Goal: Task Accomplishment & Management: Manage account settings

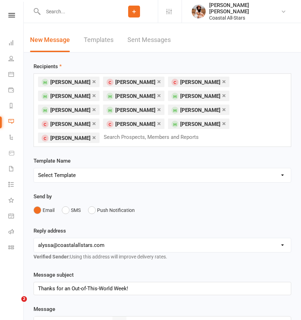
select select "5"
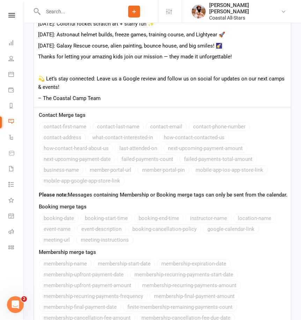
scroll to position [434, 0]
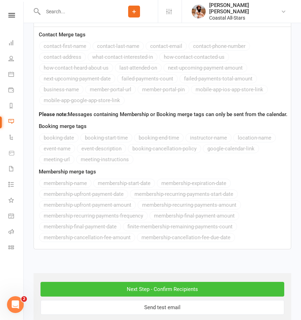
click at [188, 282] on input "Next Step - Confirm Recipients" at bounding box center [163, 289] width 244 height 15
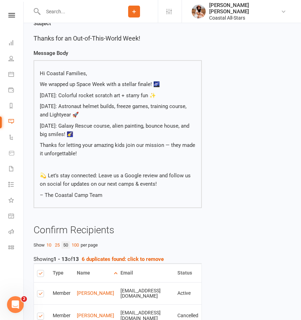
scroll to position [68, 0]
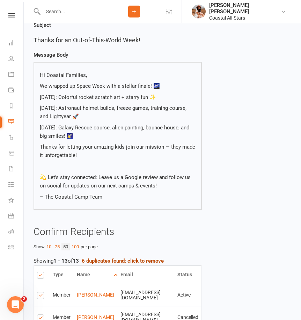
click at [140, 258] on strong "6 duplicates found: click to remove" at bounding box center [123, 260] width 82 height 6
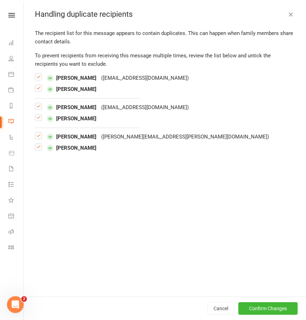
click at [40, 91] on label at bounding box center [38, 91] width 7 height 0
click at [40, 85] on input "checkbox" at bounding box center [38, 85] width 7 height 0
click at [39, 120] on label at bounding box center [38, 120] width 7 height 0
click at [39, 114] on input "checkbox" at bounding box center [38, 114] width 7 height 0
click at [39, 150] on label at bounding box center [38, 150] width 7 height 0
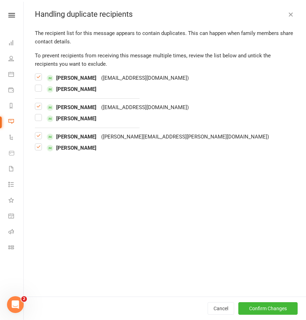
click at [39, 144] on input "checkbox" at bounding box center [38, 144] width 7 height 0
click at [271, 307] on button "Confirm Changes" at bounding box center [268, 308] width 59 height 13
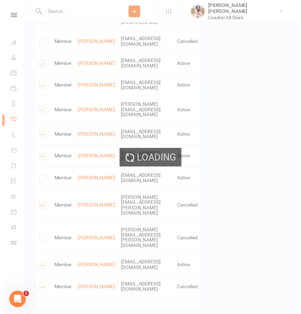
scroll to position [359, 0]
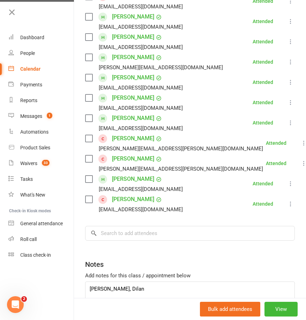
scroll to position [250, 0]
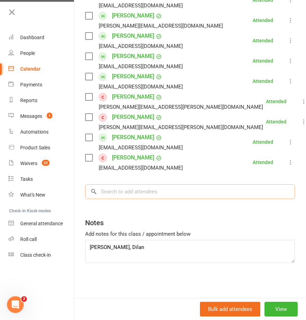
click at [152, 192] on input "search" at bounding box center [190, 191] width 210 height 15
type input "[PERSON_NAME]"
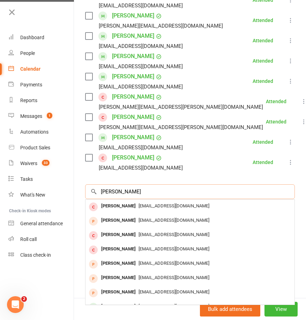
click at [279, 190] on input "[PERSON_NAME]" at bounding box center [190, 191] width 210 height 15
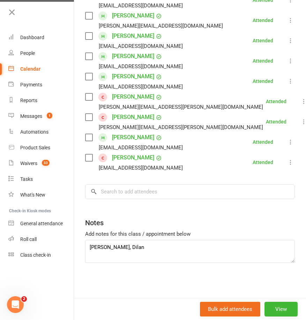
click at [12, 15] on icon at bounding box center [12, 12] width 10 height 10
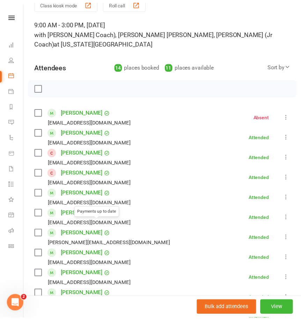
scroll to position [0, 0]
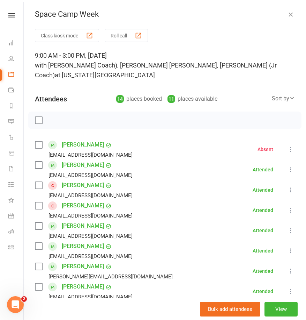
click at [276, 17] on div "Space Camp Week" at bounding box center [165, 14] width 283 height 9
click at [288, 14] on icon "button" at bounding box center [291, 14] width 7 height 7
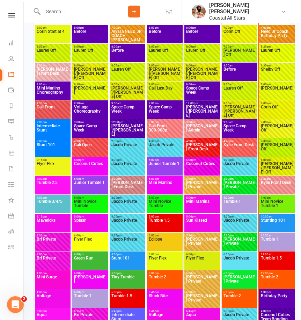
click at [137, 10] on icon at bounding box center [134, 11] width 6 height 6
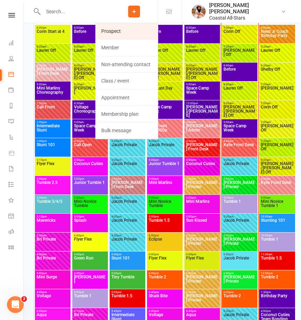
click at [131, 32] on link "Prospect" at bounding box center [127, 31] width 62 height 16
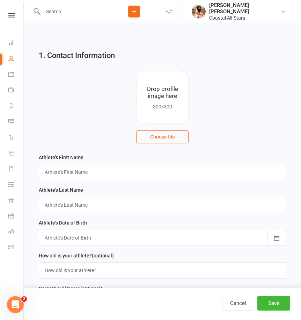
click at [137, 13] on icon at bounding box center [134, 11] width 6 height 6
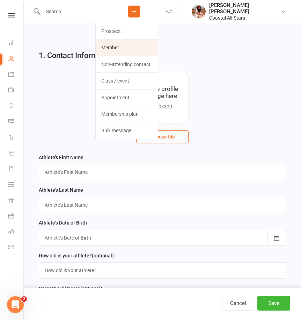
click at [136, 51] on link "Member" at bounding box center [127, 47] width 62 height 16
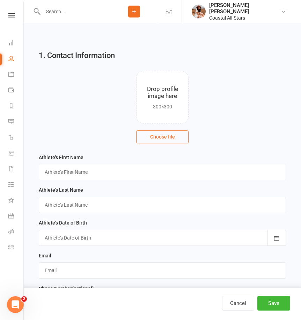
click at [87, 10] on input "text" at bounding box center [75, 12] width 69 height 10
click at [68, 13] on input "text" at bounding box center [75, 12] width 69 height 10
click at [238, 308] on button "Cancel" at bounding box center [238, 303] width 32 height 15
select select "100"
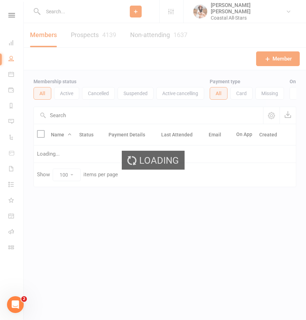
click at [57, 10] on input "text" at bounding box center [76, 12] width 71 height 10
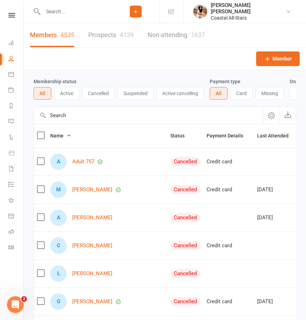
click at [61, 12] on input "text" at bounding box center [76, 12] width 71 height 10
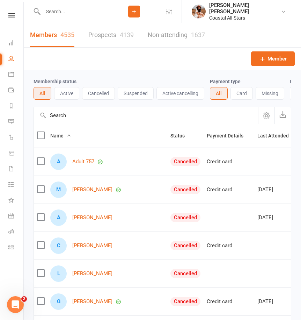
click at [60, 16] on input "text" at bounding box center [75, 12] width 69 height 10
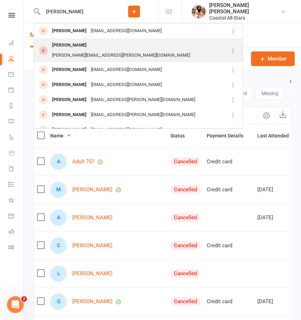
type input "[PERSON_NAME]"
click at [99, 50] on div "[PERSON_NAME][EMAIL_ADDRESS][PERSON_NAME][DOMAIN_NAME]" at bounding box center [121, 55] width 142 height 10
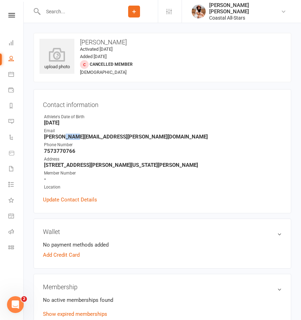
drag, startPoint x: 61, startPoint y: 136, endPoint x: 71, endPoint y: 139, distance: 10.8
click at [71, 139] on strong "[PERSON_NAME][EMAIL_ADDRESS][PERSON_NAME][DOMAIN_NAME]" at bounding box center [163, 136] width 238 height 6
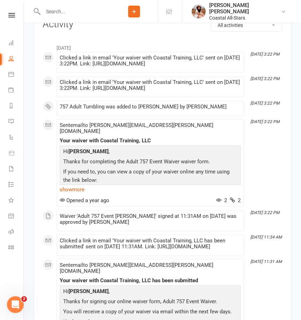
scroll to position [686, 0]
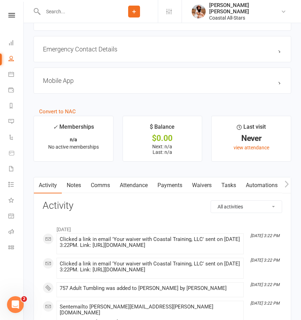
click at [206, 182] on link "Waivers" at bounding box center [201, 185] width 29 height 16
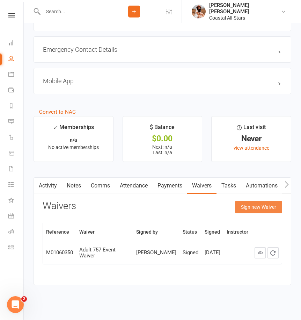
click at [257, 201] on button "Sign new Waiver" at bounding box center [258, 207] width 47 height 13
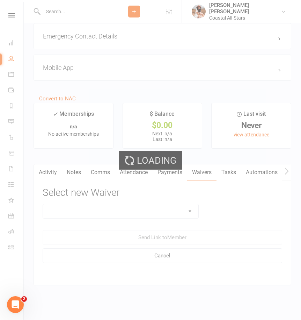
scroll to position [699, 0]
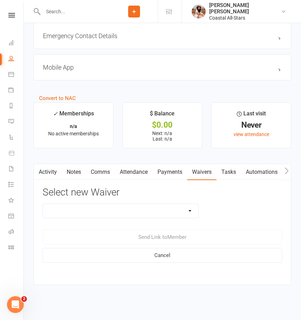
click at [170, 205] on select "AcroYoga 757 Special Event Waiver ACS Event Waiver ([DATE]) Adult 757 Event Wai…" at bounding box center [120, 211] width 155 height 14
select select "5449"
click at [43, 204] on select "AcroYoga 757 Special Event Waiver ACS Event Waiver ([DATE]) Adult 757 Event Wai…" at bounding box center [120, 211] width 155 height 14
click at [158, 236] on button "Send Link to Member" at bounding box center [163, 237] width 240 height 15
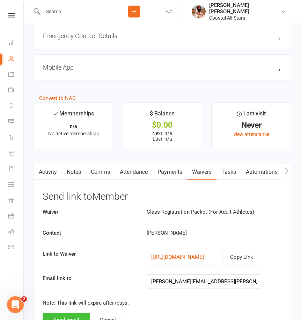
click at [63, 314] on button "Send email" at bounding box center [67, 319] width 48 height 15
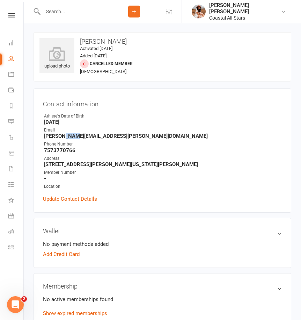
scroll to position [1, 0]
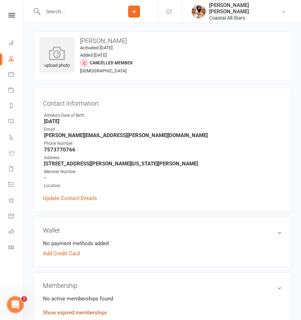
click at [83, 311] on link "Show expired memberships" at bounding box center [75, 312] width 64 height 6
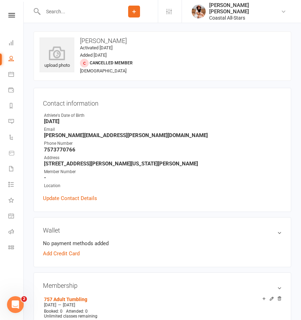
scroll to position [145, 0]
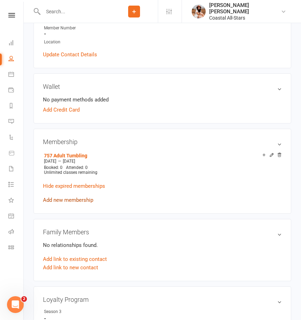
click at [83, 197] on link "Add new membership" at bounding box center [68, 200] width 50 height 6
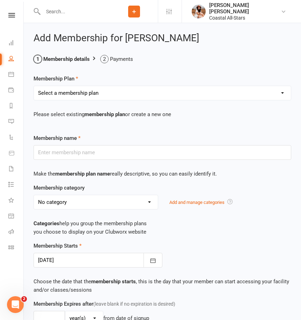
click at [83, 90] on select "Select a membership plan Create new Membership Plan Trial Class Coastal Members…" at bounding box center [162, 93] width 257 height 14
select select "15"
click at [34, 86] on select "Select a membership plan Create new Membership Plan Trial Class Coastal Members…" at bounding box center [162, 93] width 257 height 14
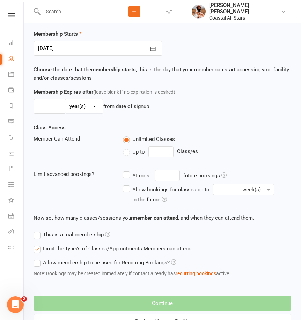
type input "Flippin' [DATE] (Open Gym)"
select select "3"
type input "1"
select select "2"
type input "1"
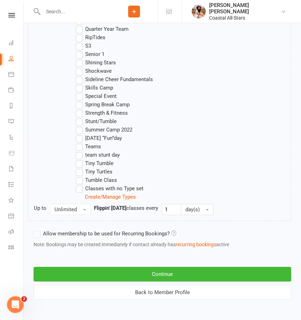
scroll to position [696, 0]
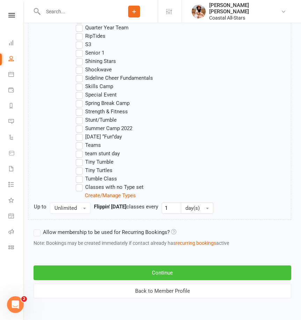
click at [85, 270] on button "Continue" at bounding box center [163, 272] width 258 height 15
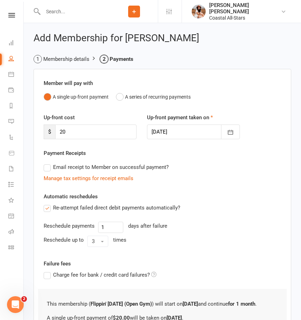
scroll to position [87, 0]
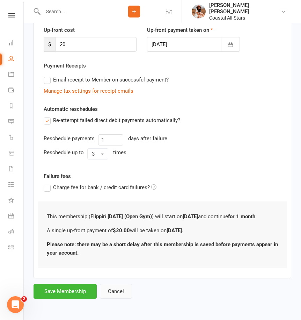
click at [125, 295] on button "Cancel" at bounding box center [116, 291] width 32 height 15
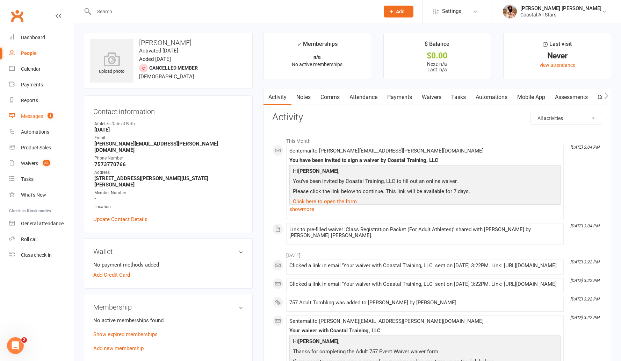
click at [39, 116] on div "Messages" at bounding box center [32, 116] width 22 height 6
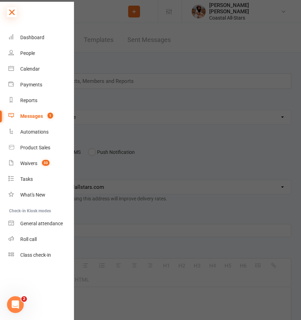
click at [16, 10] on icon at bounding box center [12, 12] width 10 height 10
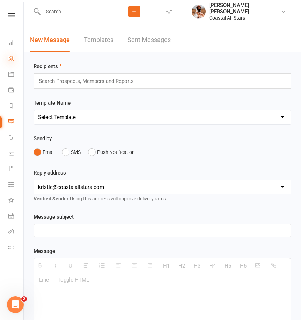
click at [13, 59] on icon at bounding box center [11, 59] width 6 height 6
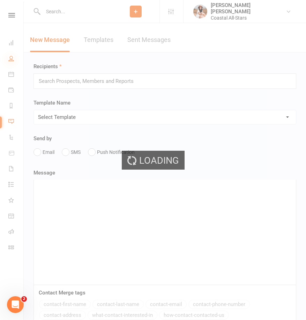
select select "100"
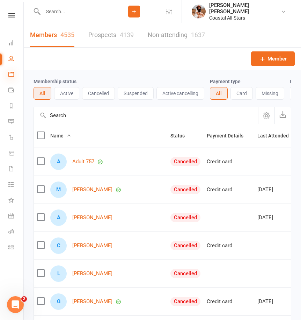
click at [10, 73] on icon at bounding box center [11, 74] width 6 height 6
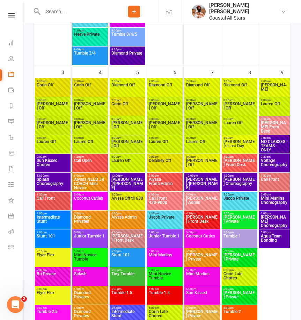
scroll to position [692, 0]
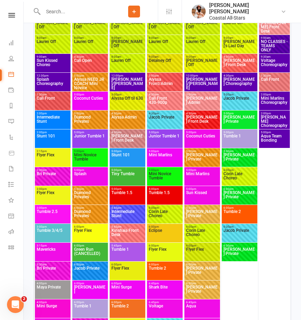
click at [244, 144] on span "Tumble 1" at bounding box center [239, 140] width 33 height 13
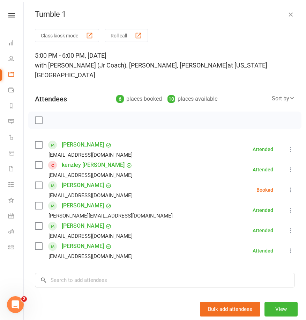
click at [288, 15] on icon "button" at bounding box center [291, 14] width 7 height 7
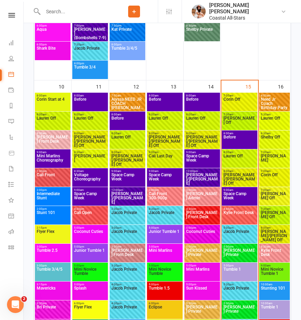
scroll to position [1176, 0]
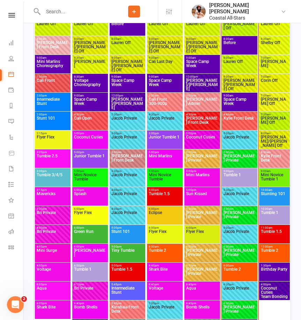
click at [240, 181] on span "Tumble 1" at bounding box center [239, 179] width 33 height 13
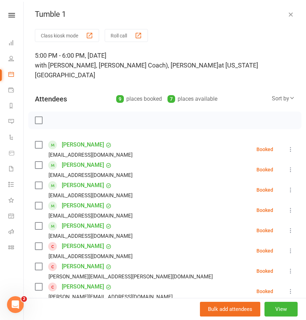
click at [288, 14] on icon "button" at bounding box center [291, 14] width 7 height 7
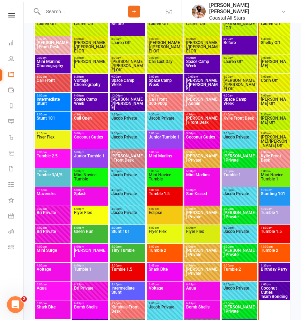
click at [243, 175] on span "Tumble 1" at bounding box center [239, 179] width 33 height 13
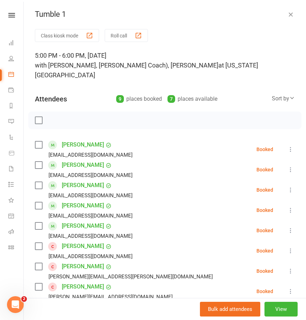
click at [288, 15] on icon "button" at bounding box center [291, 14] width 7 height 7
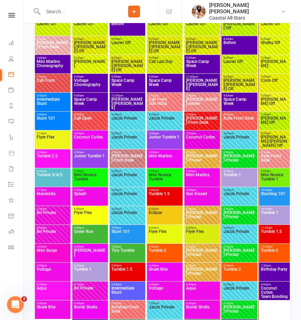
click at [103, 10] on input "text" at bounding box center [75, 12] width 69 height 10
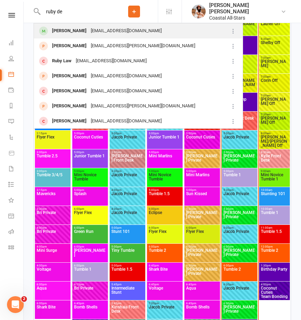
type input "ruby de"
click at [67, 28] on div "[PERSON_NAME]" at bounding box center [69, 31] width 39 height 10
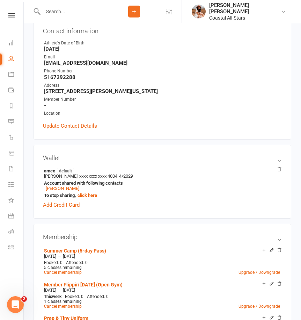
scroll to position [77, 0]
click at [12, 72] on icon at bounding box center [11, 74] width 6 height 6
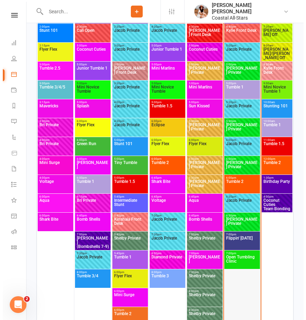
scroll to position [1265, 0]
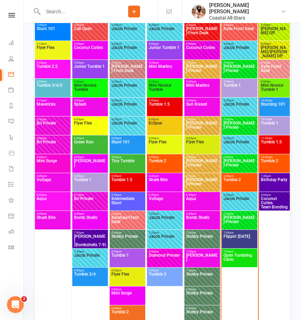
click at [245, 29] on span "Kylie Front Desk" at bounding box center [239, 28] width 30 height 5
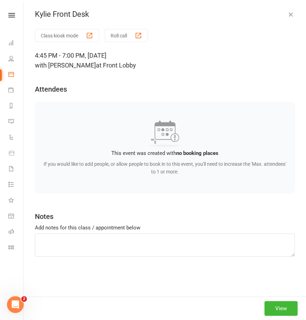
click at [288, 15] on icon "button" at bounding box center [291, 14] width 7 height 7
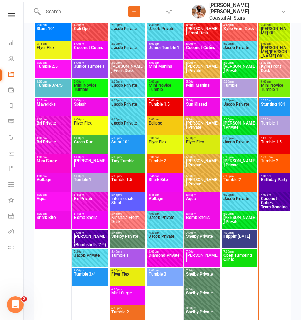
click at [233, 88] on span "Tumble 1" at bounding box center [239, 89] width 33 height 13
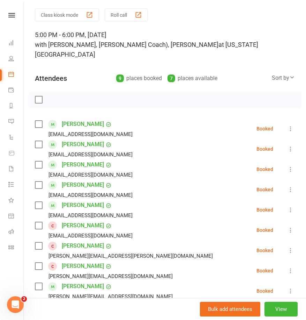
scroll to position [0, 0]
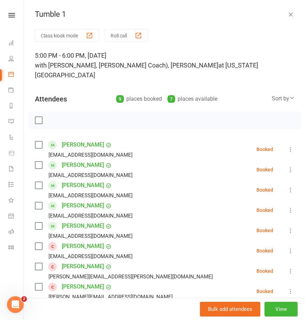
click at [274, 12] on div "Tumble 1" at bounding box center [165, 14] width 283 height 9
click at [276, 14] on div "Tumble 1" at bounding box center [165, 14] width 283 height 9
click at [287, 15] on button "button" at bounding box center [291, 14] width 8 height 8
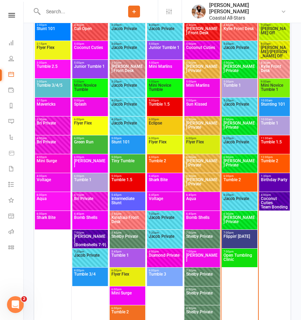
click at [235, 241] on span "Flippin' [DATE]" at bounding box center [239, 240] width 33 height 13
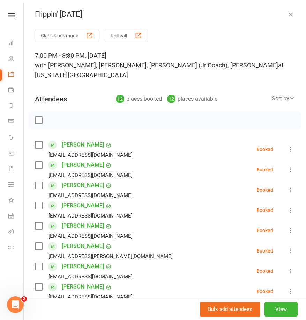
click at [288, 16] on icon "button" at bounding box center [291, 14] width 7 height 7
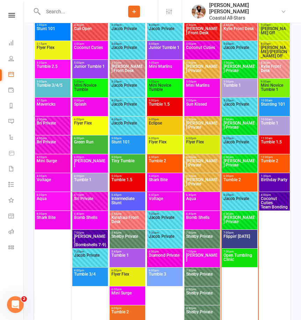
click at [241, 88] on span "Tumble 1" at bounding box center [239, 89] width 33 height 13
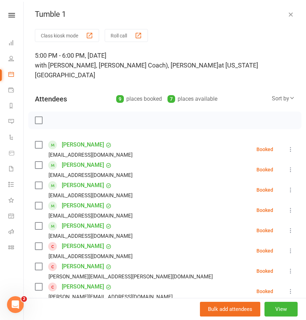
click at [288, 13] on icon "button" at bounding box center [291, 14] width 7 height 7
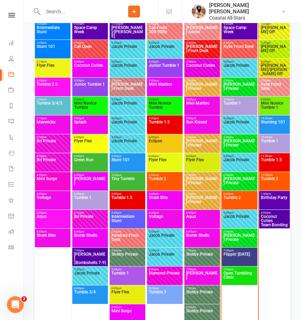
scroll to position [1242, 0]
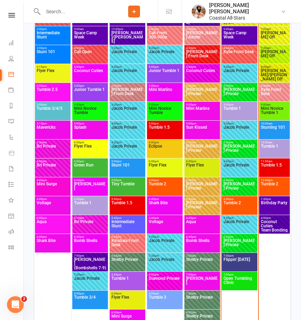
click at [241, 89] on span "[PERSON_NAME] Private" at bounding box center [239, 93] width 33 height 13
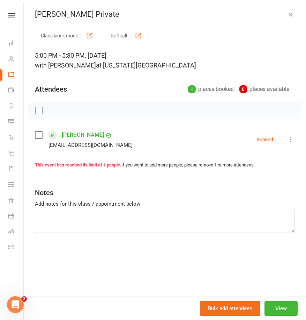
click at [288, 12] on icon "button" at bounding box center [291, 14] width 7 height 7
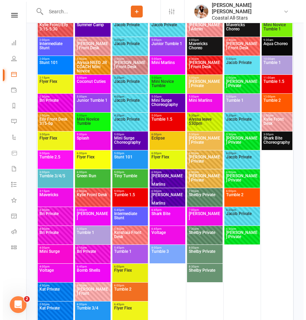
scroll to position [1737, 0]
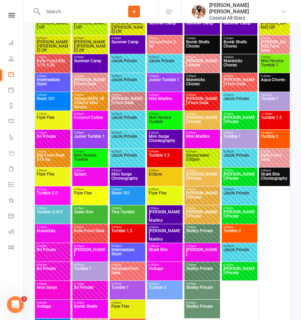
click at [95, 61] on span "Summer Camp" at bounding box center [90, 65] width 33 height 13
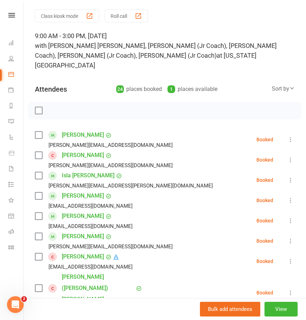
scroll to position [0, 0]
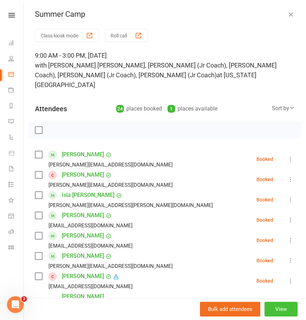
click at [276, 307] on button "View" at bounding box center [281, 308] width 33 height 15
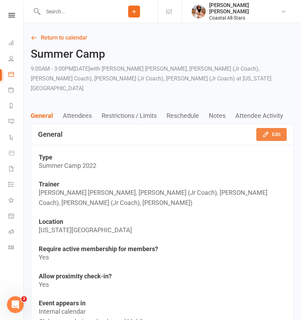
click at [267, 132] on icon "button" at bounding box center [265, 134] width 5 height 5
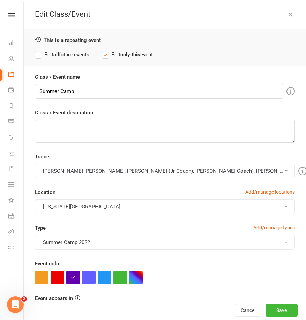
click at [140, 169] on button "[PERSON_NAME] [PERSON_NAME], [PERSON_NAME] (Jr Coach), [PERSON_NAME] Coach), [P…" at bounding box center [165, 170] width 260 height 15
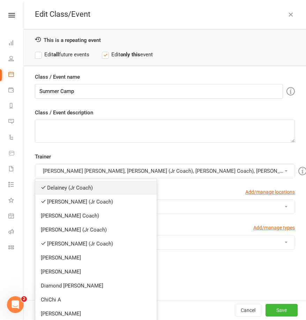
click at [83, 186] on link "Delainey (Jr Coach)" at bounding box center [96, 188] width 122 height 14
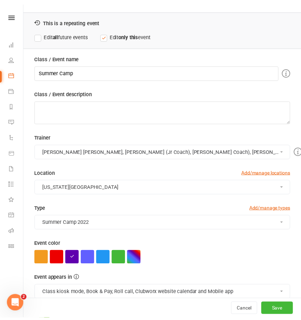
scroll to position [59, 0]
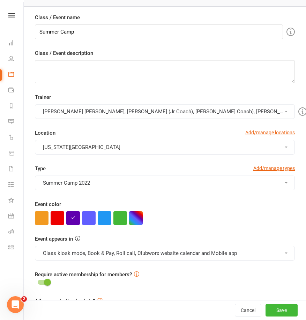
click at [150, 104] on button "[PERSON_NAME] [PERSON_NAME], [PERSON_NAME] (Jr Coach), [PERSON_NAME] Coach), [P…" at bounding box center [165, 111] width 260 height 15
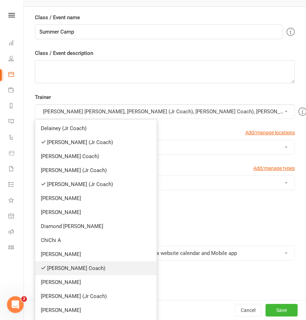
click at [88, 271] on link "[PERSON_NAME] Coach)" at bounding box center [96, 268] width 122 height 14
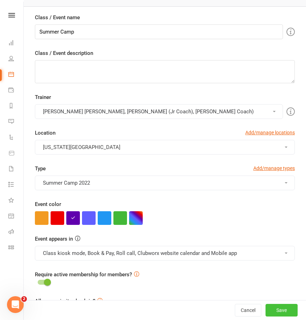
click at [275, 311] on button "Save" at bounding box center [282, 310] width 32 height 13
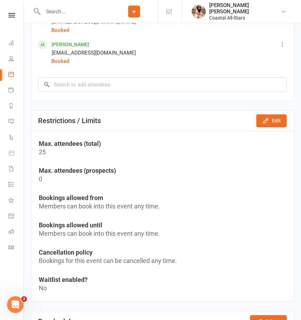
scroll to position [1537, 0]
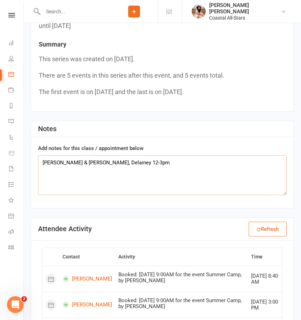
drag, startPoint x: 105, startPoint y: 162, endPoint x: 36, endPoint y: 159, distance: 69.3
click at [36, 159] on div "Add notes for this class / appointment below [PERSON_NAME] & [PERSON_NAME], Del…" at bounding box center [162, 172] width 263 height 71
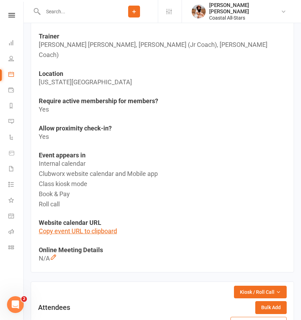
scroll to position [0, 0]
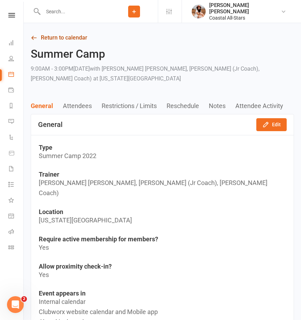
type textarea "[PERSON_NAME] & Thaylor"
click at [58, 37] on link "Return to calendar" at bounding box center [162, 38] width 263 height 10
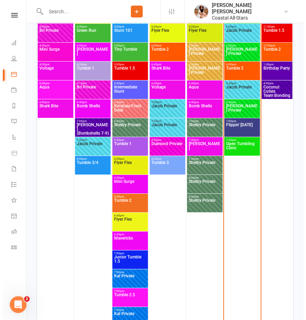
scroll to position [1538, 0]
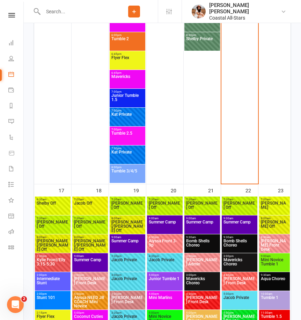
click at [133, 243] on span "Summer Camp" at bounding box center [127, 245] width 33 height 13
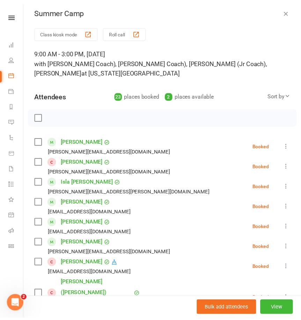
scroll to position [0, 0]
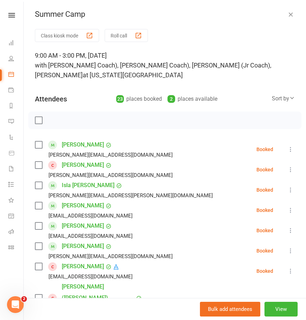
click at [288, 11] on icon "button" at bounding box center [291, 14] width 7 height 7
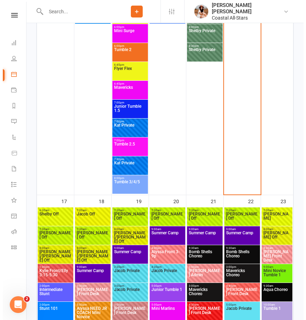
scroll to position [1526, 0]
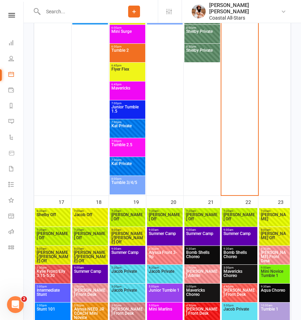
click at [162, 238] on span "Summer Camp" at bounding box center [164, 237] width 33 height 13
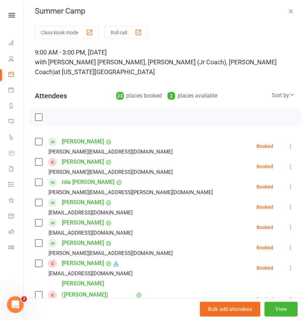
scroll to position [0, 0]
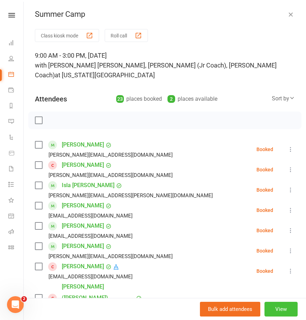
click at [275, 307] on button "View" at bounding box center [281, 308] width 33 height 15
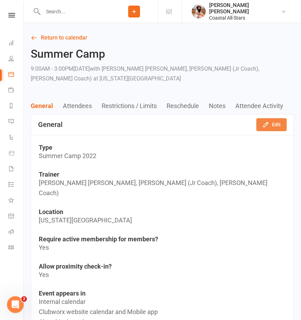
click at [266, 123] on icon "button" at bounding box center [265, 124] width 7 height 7
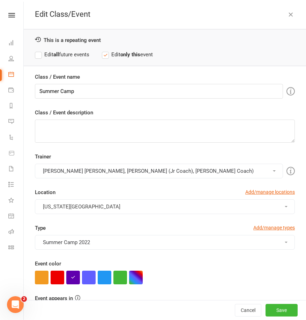
click at [148, 165] on button "[PERSON_NAME] [PERSON_NAME], [PERSON_NAME] (Jr Coach), [PERSON_NAME] Coach)" at bounding box center [159, 170] width 248 height 15
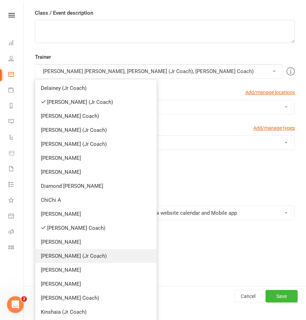
scroll to position [215, 0]
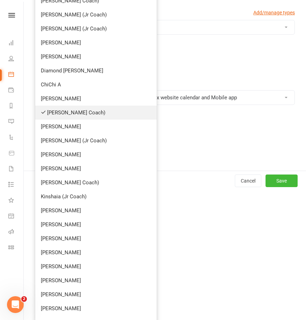
click at [81, 109] on link "[PERSON_NAME] Coach)" at bounding box center [96, 113] width 122 height 14
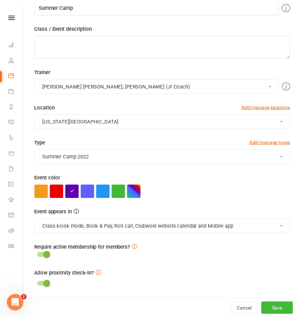
scroll to position [86, 0]
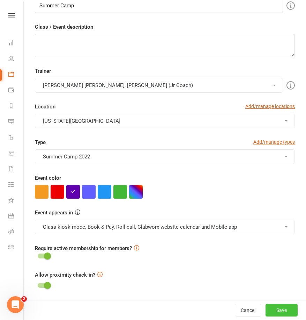
click at [271, 311] on button "Save" at bounding box center [282, 310] width 32 height 13
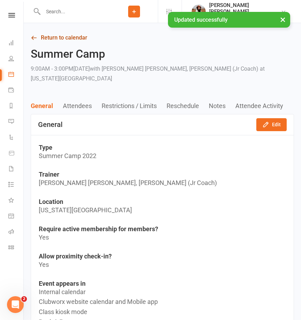
click at [56, 41] on link "Return to calendar" at bounding box center [162, 38] width 263 height 10
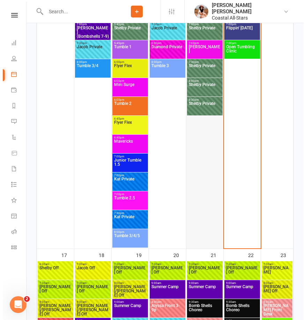
scroll to position [1478, 0]
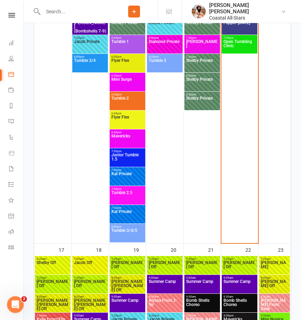
click at [205, 276] on span "9:00am - 3:00pm" at bounding box center [202, 277] width 33 height 3
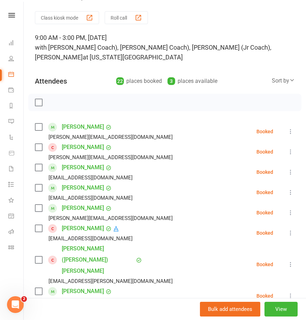
scroll to position [0, 0]
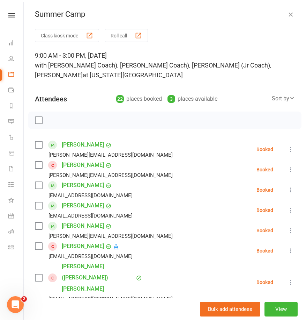
click at [276, 10] on div "Summer Camp" at bounding box center [165, 14] width 283 height 9
click at [288, 13] on icon "button" at bounding box center [291, 14] width 7 height 7
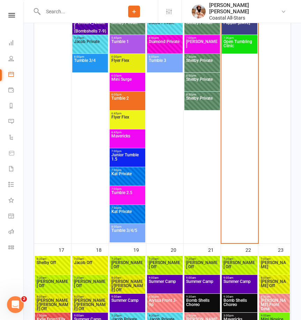
click at [232, 278] on span "9:00am - 3:00pm" at bounding box center [239, 277] width 33 height 3
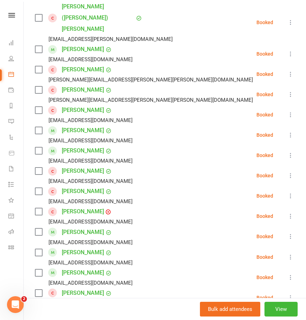
scroll to position [413, 0]
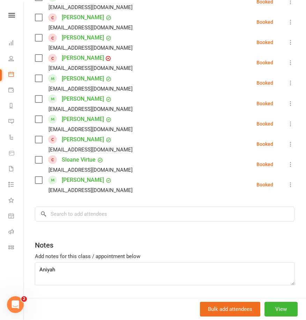
drag, startPoint x: 160, startPoint y: 76, endPoint x: 167, endPoint y: 94, distance: 19.3
click at [160, 93] on li "[PERSON_NAME] [EMAIL_ADDRESS][DOMAIN_NAME] Booked More info Remove Check in [PE…" at bounding box center [165, 103] width 260 height 20
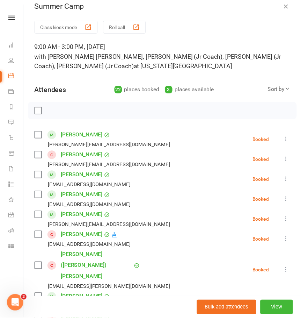
scroll to position [0, 0]
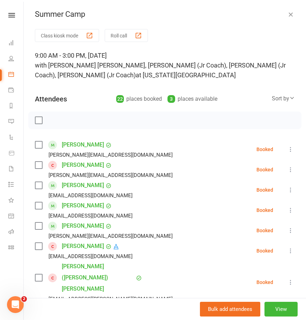
click at [288, 16] on icon "button" at bounding box center [291, 14] width 7 height 7
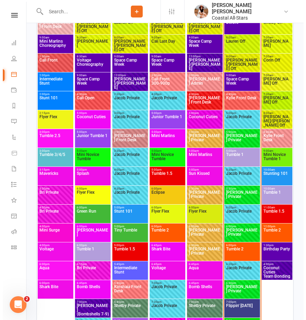
scroll to position [1162, 0]
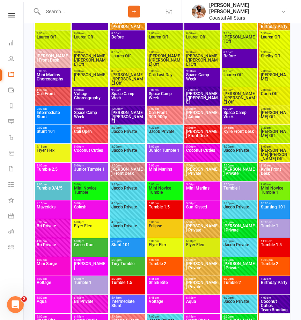
click at [248, 132] on span "Kylie Front Desk" at bounding box center [239, 131] width 30 height 5
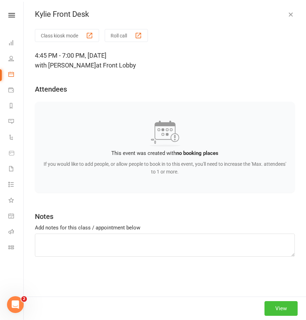
click at [282, 309] on button "View" at bounding box center [281, 308] width 33 height 15
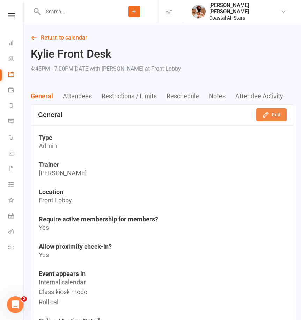
click at [284, 117] on button "Edit" at bounding box center [271, 114] width 30 height 13
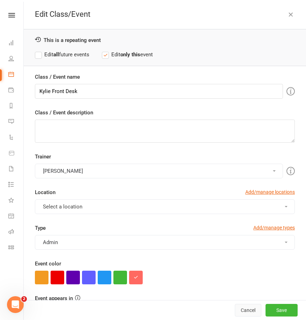
click at [241, 308] on button "Cancel" at bounding box center [248, 310] width 27 height 13
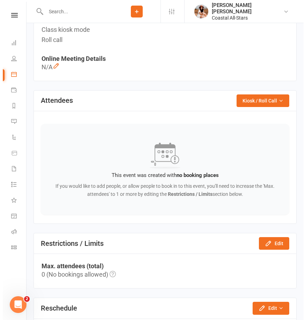
scroll to position [414, 0]
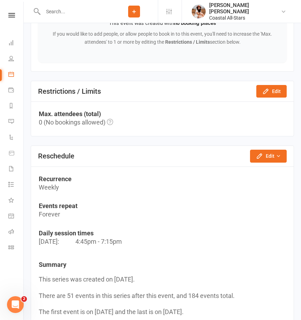
click at [266, 148] on div "Reschedule Edit Reschedule this event only Move weekly session times Change rec…" at bounding box center [162, 156] width 263 height 21
click at [270, 158] on button "Edit" at bounding box center [268, 156] width 37 height 13
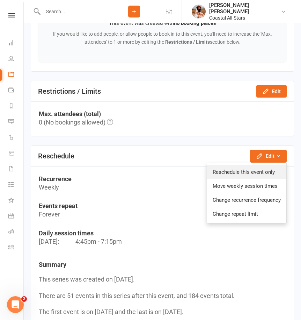
click at [240, 168] on link "Reschedule this event only" at bounding box center [246, 172] width 79 height 14
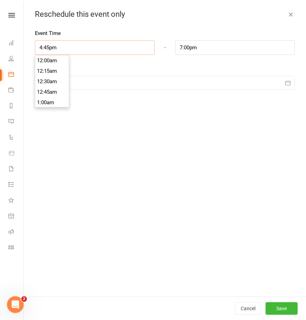
click at [60, 50] on input "4:45pm" at bounding box center [95, 47] width 120 height 15
drag, startPoint x: 49, startPoint y: 48, endPoint x: 54, endPoint y: 50, distance: 6.1
click at [49, 48] on input "4:45pm" at bounding box center [95, 47] width 120 height 15
type input "4:5pm"
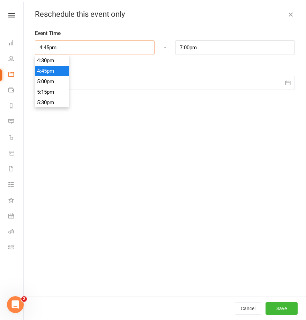
type input "6:22pm"
type input "4:15pm"
type input "6:30pm"
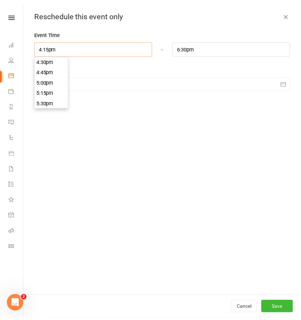
scroll to position [671, 0]
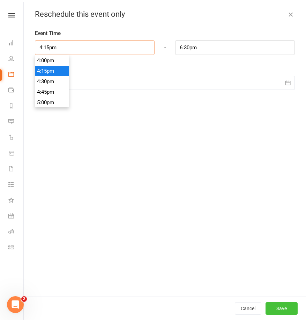
type input "4:15pm"
click at [279, 305] on button "Save" at bounding box center [282, 308] width 32 height 13
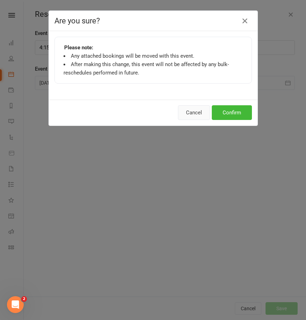
click at [192, 115] on button "Cancel" at bounding box center [194, 112] width 32 height 15
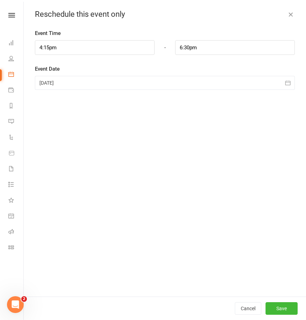
click at [288, 13] on icon "button" at bounding box center [291, 14] width 7 height 7
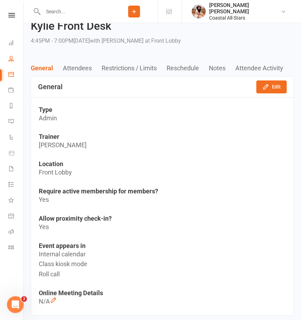
scroll to position [0, 0]
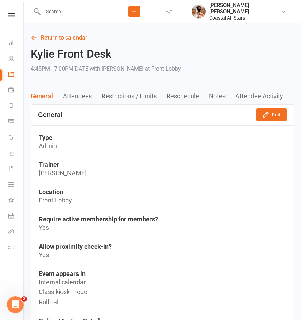
click at [44, 38] on link "Return to calendar" at bounding box center [162, 38] width 263 height 10
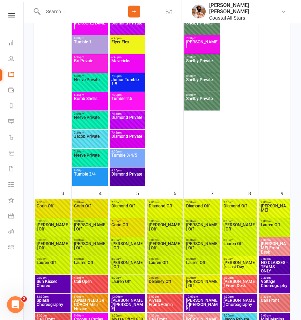
scroll to position [644, 0]
